Goal: Book appointment/travel/reservation

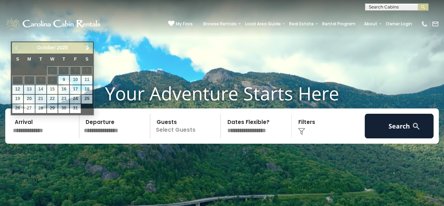
click at [42, 132] on input "text" at bounding box center [45, 125] width 69 height 25
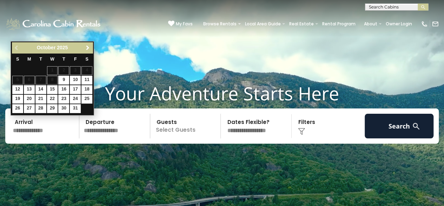
click at [88, 46] on span "Next" at bounding box center [88, 48] width 6 height 6
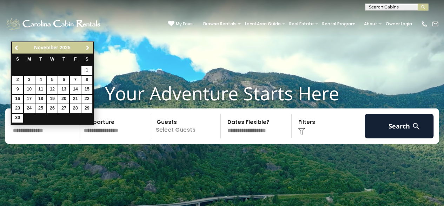
click at [88, 46] on span "Next" at bounding box center [88, 48] width 6 height 6
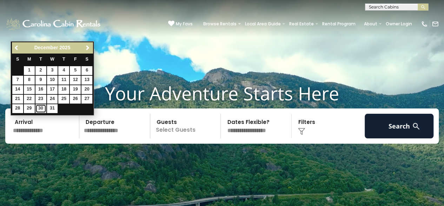
click at [41, 105] on link "30" at bounding box center [40, 108] width 11 height 9
type input "********"
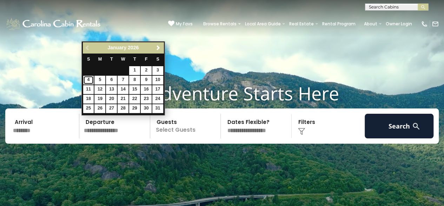
click at [90, 79] on link "4" at bounding box center [88, 80] width 11 height 9
type input "******"
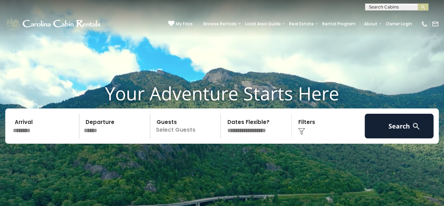
click at [184, 125] on p "Select Guests" at bounding box center [186, 125] width 69 height 25
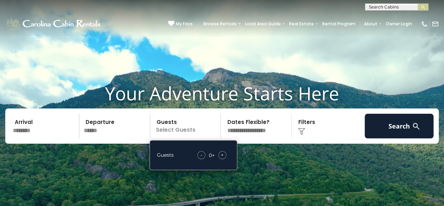
click at [220, 152] on div "+" at bounding box center [223, 155] width 8 height 8
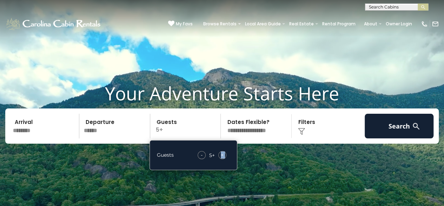
click at [220, 152] on div "+" at bounding box center [223, 155] width 8 height 8
click at [262, 128] on select "**********" at bounding box center [257, 125] width 69 height 25
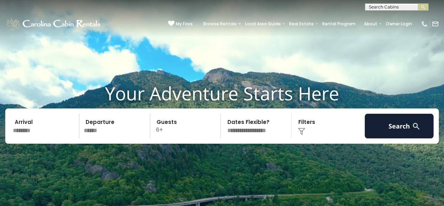
click at [311, 120] on div "Click to Choose" at bounding box center [328, 125] width 69 height 25
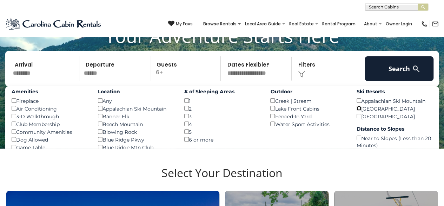
scroll to position [61, 0]
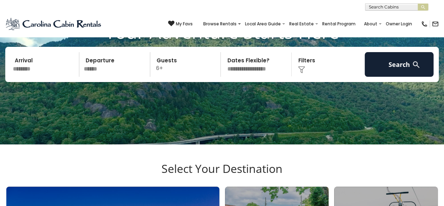
click at [303, 67] on img at bounding box center [301, 69] width 7 height 7
click at [303, 58] on div "Click to Choose" at bounding box center [328, 64] width 69 height 25
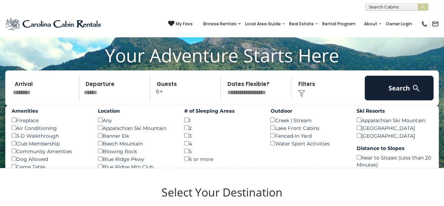
scroll to position [37, 0]
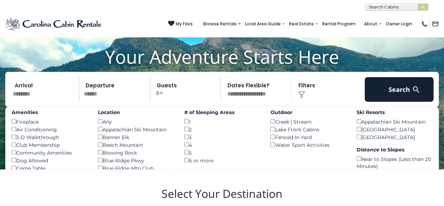
click at [73, 114] on label "Amenities" at bounding box center [50, 112] width 76 height 7
click at [402, 96] on button "Search" at bounding box center [399, 89] width 69 height 25
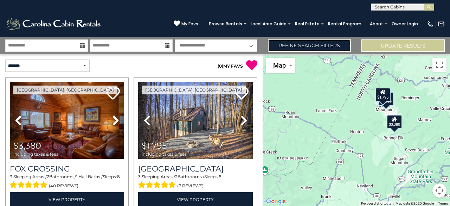
click at [329, 46] on link "Refine Search Filters" at bounding box center [309, 45] width 83 height 12
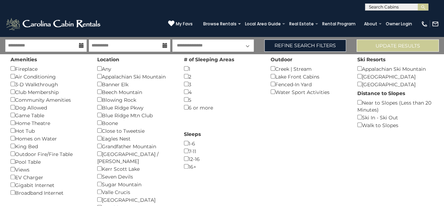
click at [300, 131] on div "Amenities Fireplace () Air Conditioning () 3-D Walkthrough () Club Membership (…" at bounding box center [222, 156] width 434 height 205
click at [410, 44] on button "Update Results" at bounding box center [398, 45] width 82 height 12
